Goal: Task Accomplishment & Management: Use online tool/utility

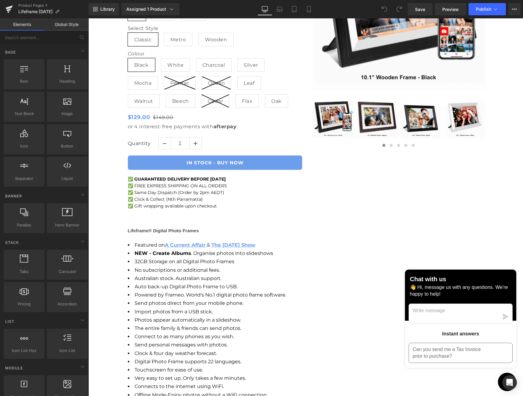
scroll to position [390, 0]
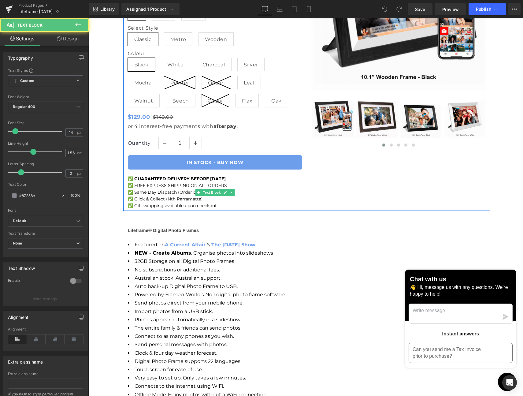
click at [186, 178] on strong "GUARANTEED DELIVERY BEFORE [DATE]" at bounding box center [180, 179] width 92 height 6
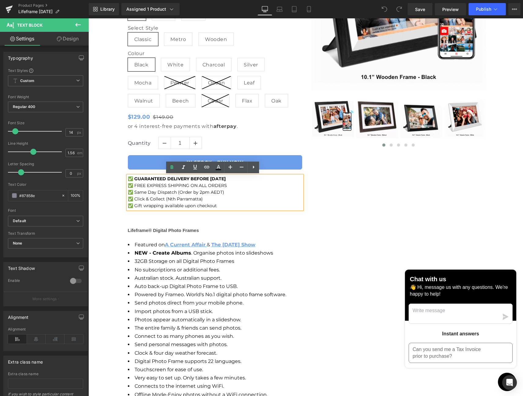
click at [134, 179] on strong "GUARANTEED DELIVERY BEFORE [DATE]" at bounding box center [180, 179] width 92 height 6
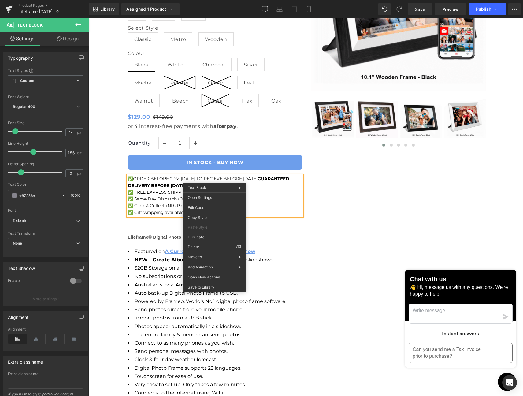
click at [212, 180] on span "ORDER BEFORE 2PM [DATE] TO RECIEVE BEFORE [DATE] GUARANTEED DELIVERY BEFORE [DA…" at bounding box center [209, 182] width 162 height 12
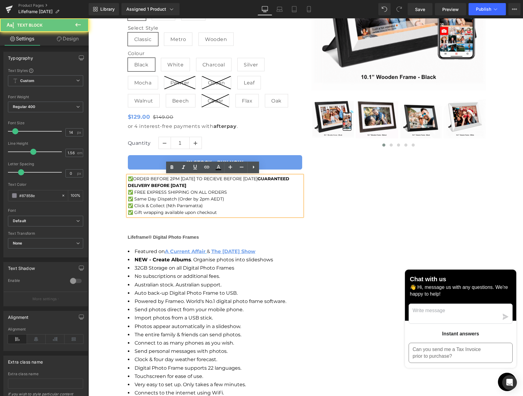
click at [217, 178] on span "ORDER BEFORE 2PM [DATE] TO RECIEVE BEFORE [DATE] GUARANTEED DELIVERY BEFORE [DA…" at bounding box center [209, 182] width 162 height 12
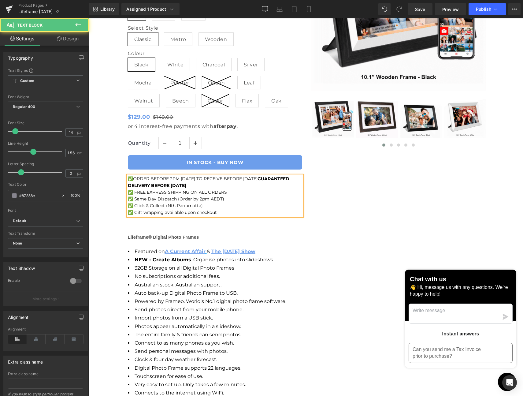
click at [268, 179] on p "✅ ORDER BEFORE 2PM [DATE] TO RECEIVE BEFORE [DATE] GUARANTEED DELIVERY BEFORE […" at bounding box center [215, 182] width 174 height 13
drag, startPoint x: 244, startPoint y: 186, endPoint x: 135, endPoint y: 184, distance: 109.6
click at [135, 184] on p "✅ ORDER BEFORE 2PM [DATE] TO RECEIVE BEFORE [DATE] GUARANTEED DELIVERY BEFORE […" at bounding box center [215, 182] width 174 height 13
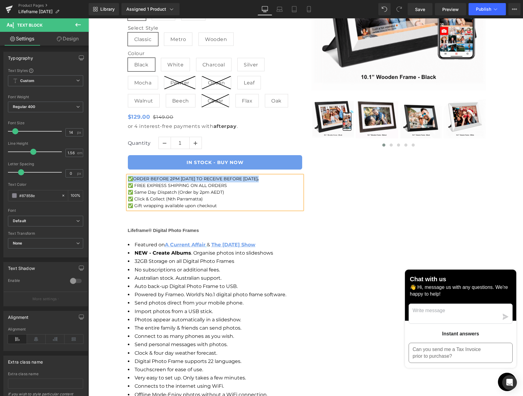
drag, startPoint x: 227, startPoint y: 178, endPoint x: 126, endPoint y: 178, distance: 101.6
click at [128, 178] on p "✅ ORDER BEFORE 2PM [DATE] TO RECEIVE BEFORE [DATE] ." at bounding box center [215, 179] width 174 height 7
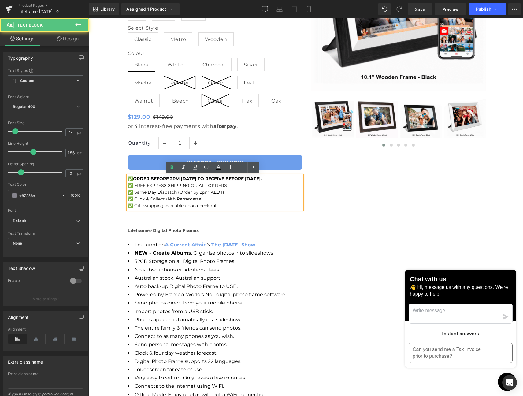
drag, startPoint x: 277, startPoint y: 179, endPoint x: 289, endPoint y: 180, distance: 11.3
click at [262, 179] on span "ORDER BEFORE 2PM [DATE] TO RECEIVE BEFORE [DATE]." at bounding box center [197, 179] width 129 height 6
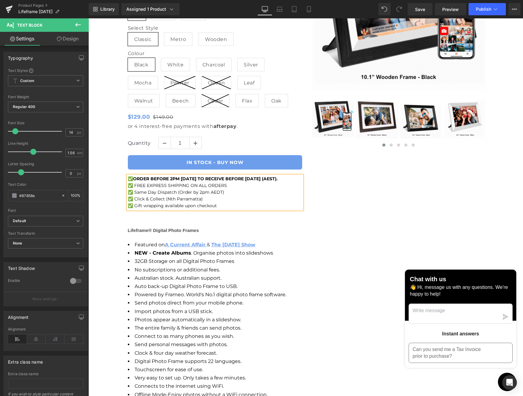
click at [348, 195] on div "Digital Photo Frame (P) Title Lifeframe - Digital Photo Frames Heading Keep Lov…" at bounding box center [306, 63] width 367 height 295
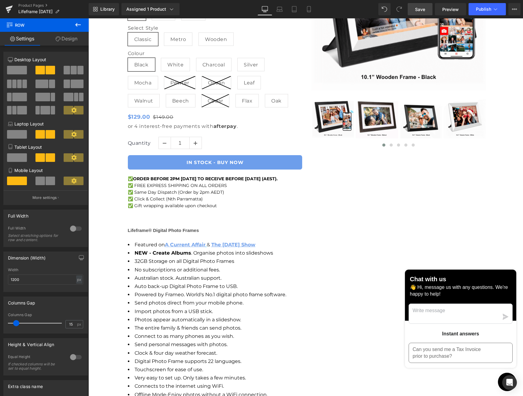
click at [423, 9] on span "Save" at bounding box center [420, 9] width 10 height 6
click at [484, 9] on span "Publish" at bounding box center [483, 9] width 15 height 5
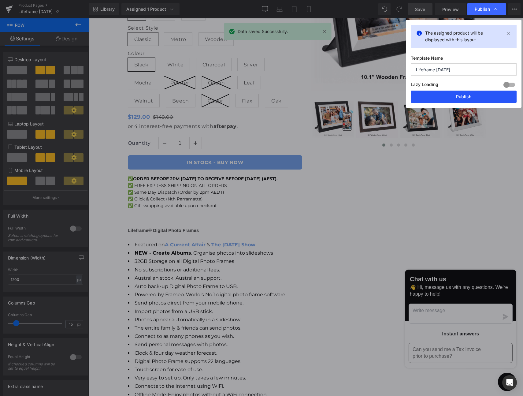
click at [465, 96] on button "Publish" at bounding box center [464, 97] width 106 height 12
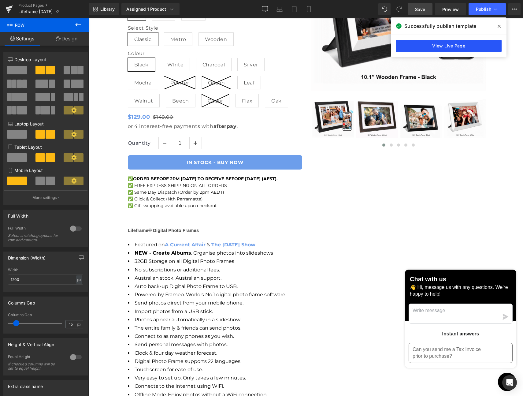
click at [458, 49] on link "View Live Page" at bounding box center [449, 46] width 106 height 12
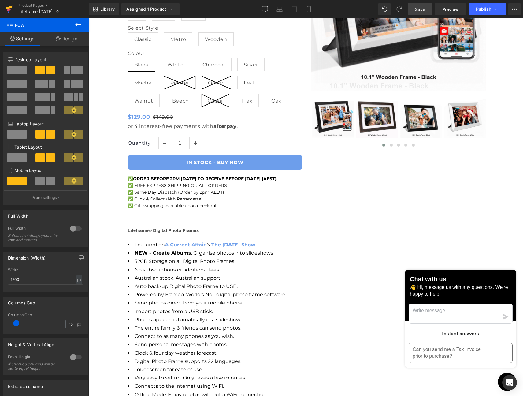
click at [8, 8] on icon at bounding box center [9, 8] width 7 height 4
